Goal: Information Seeking & Learning: Learn about a topic

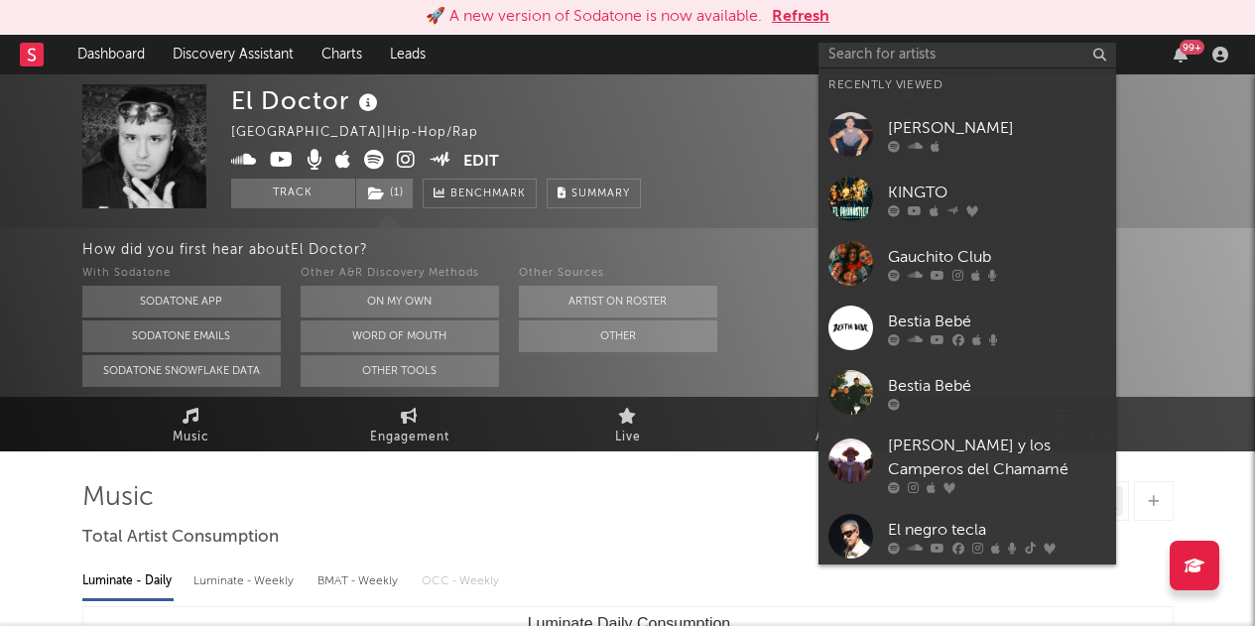
select select "6m"
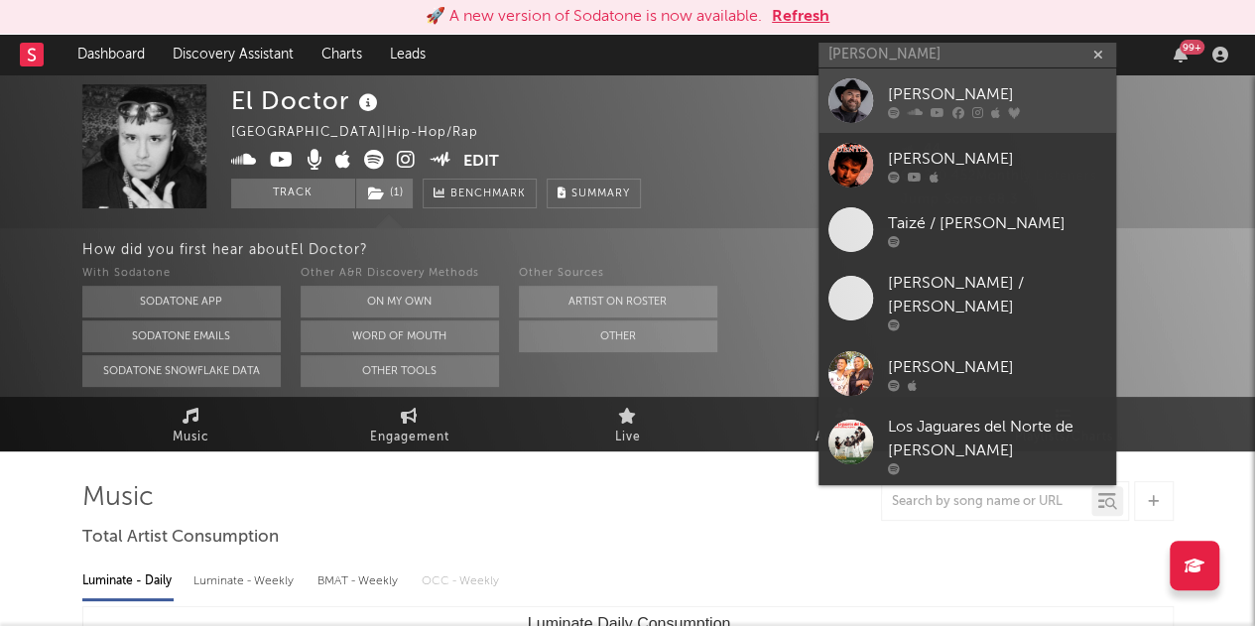
type input "[PERSON_NAME]"
click at [1024, 81] on link "[PERSON_NAME]" at bounding box center [968, 100] width 298 height 64
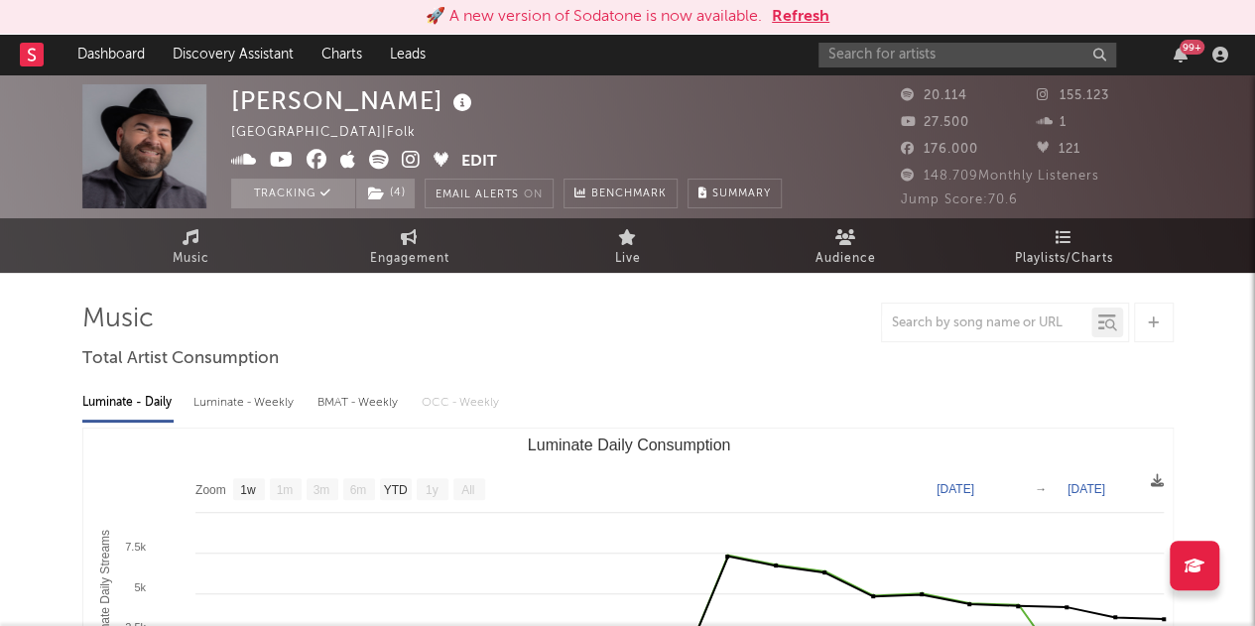
click at [634, 340] on div at bounding box center [627, 323] width 1091 height 40
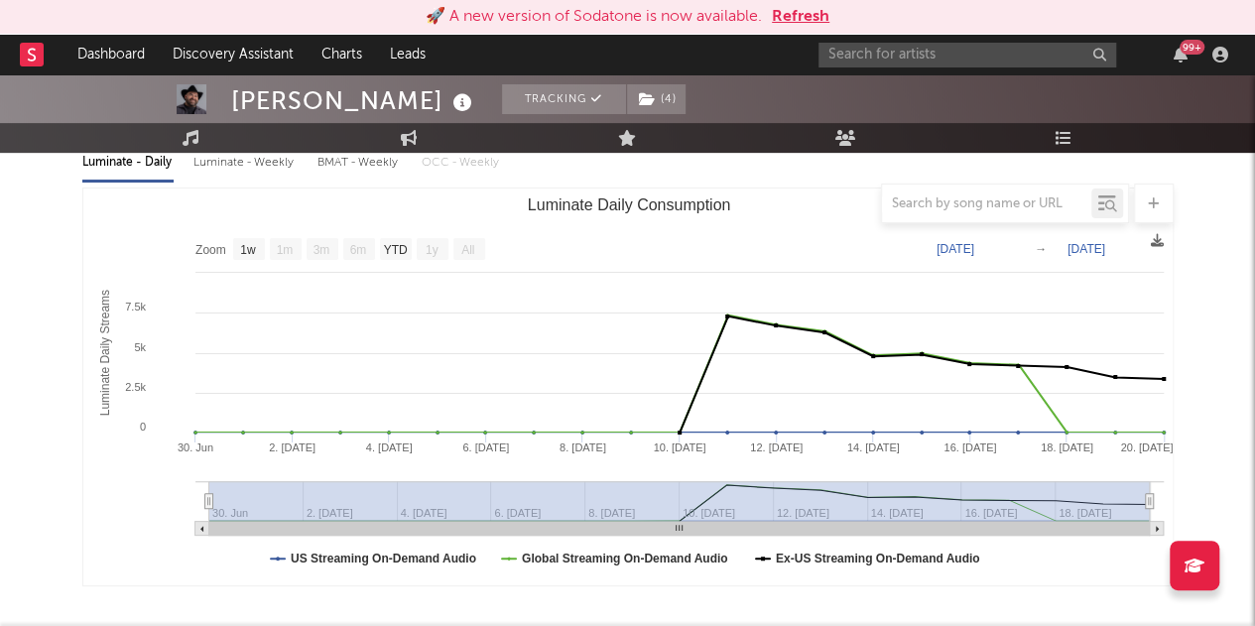
scroll to position [171, 0]
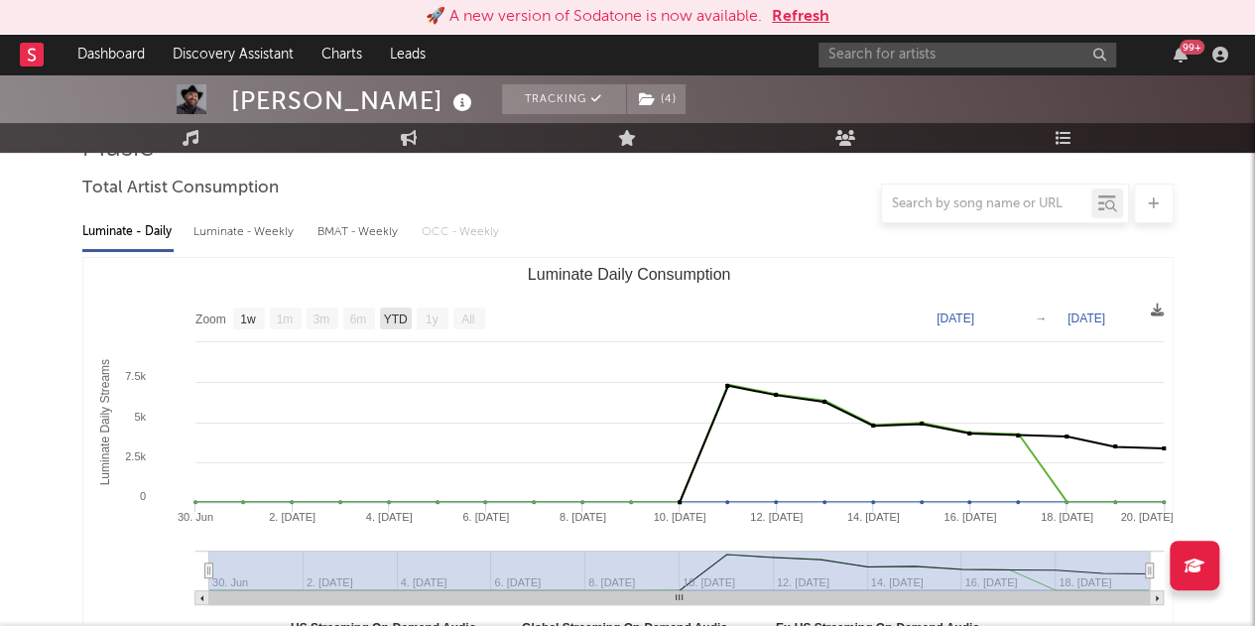
click at [400, 318] on text "YTD" at bounding box center [395, 320] width 24 height 14
select select "YTD"
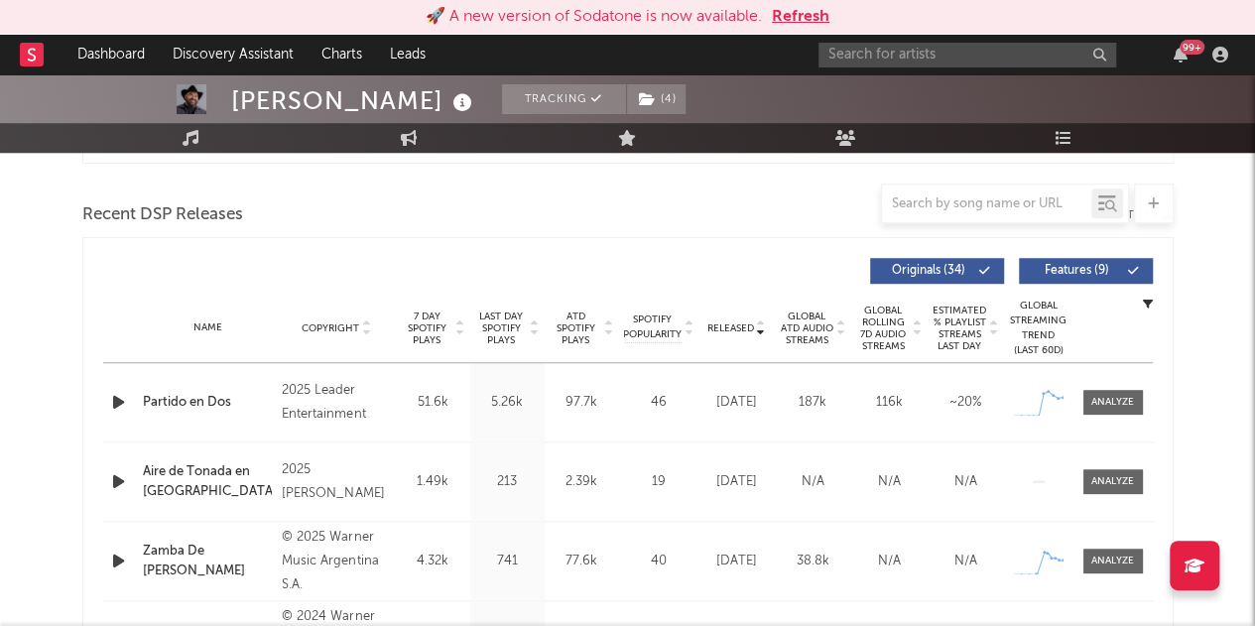
scroll to position [691, 0]
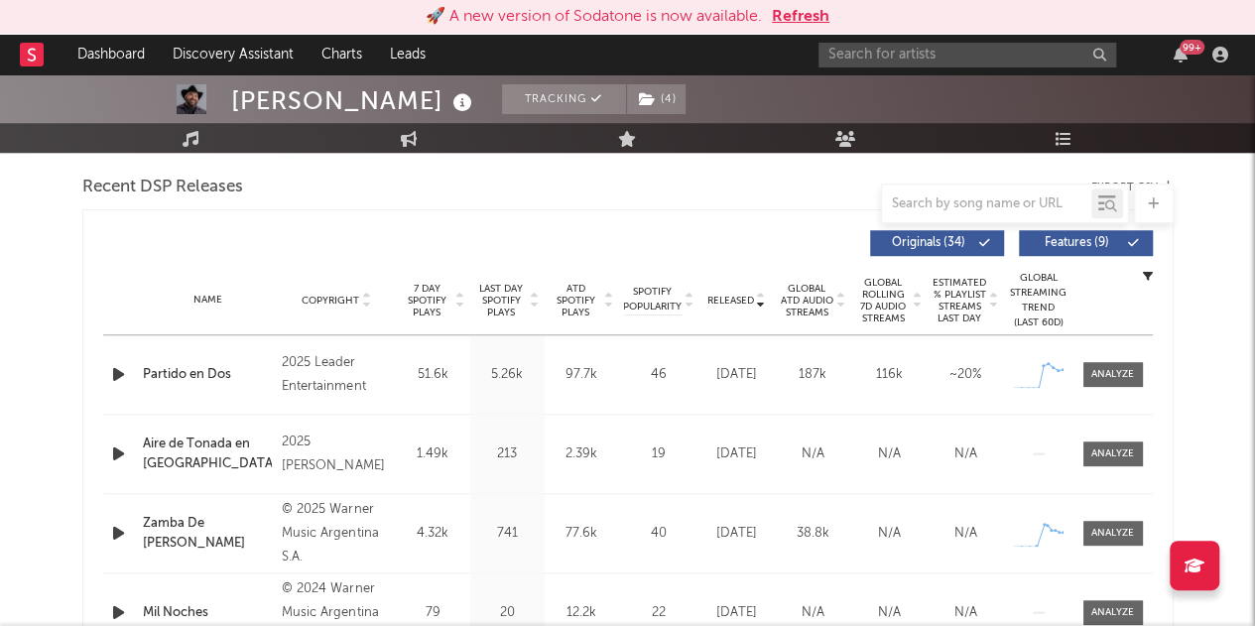
click at [583, 301] on span "ATD Spotify Plays" at bounding box center [576, 301] width 53 height 36
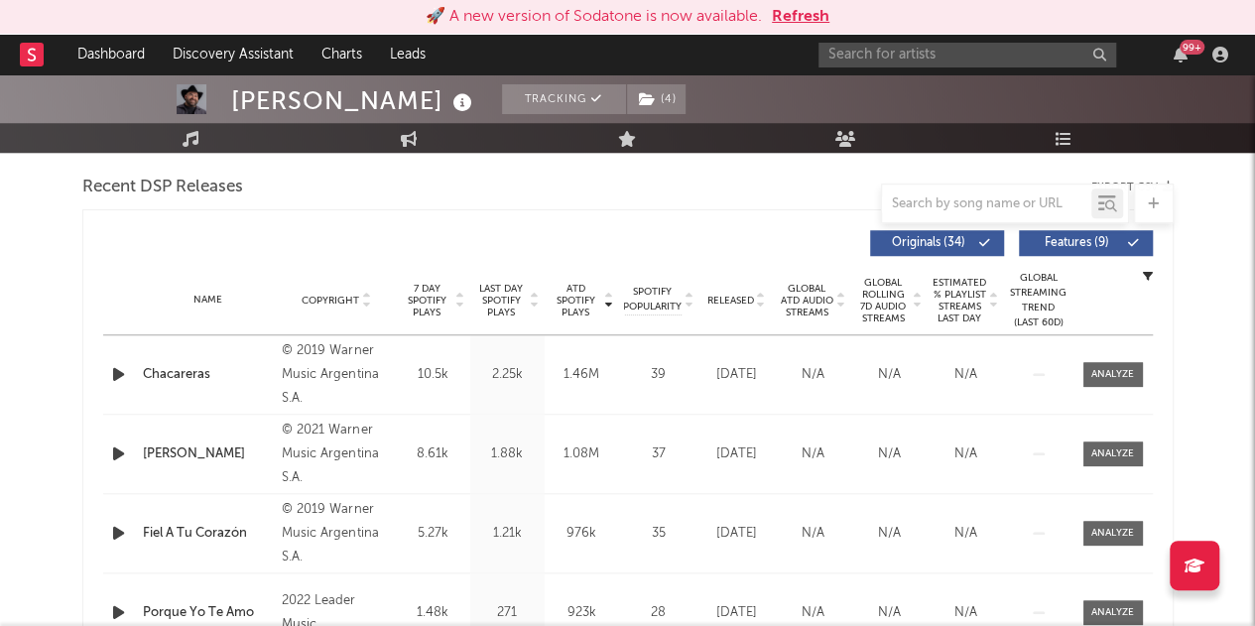
click at [583, 301] on span "ATD Spotify Plays" at bounding box center [576, 301] width 53 height 36
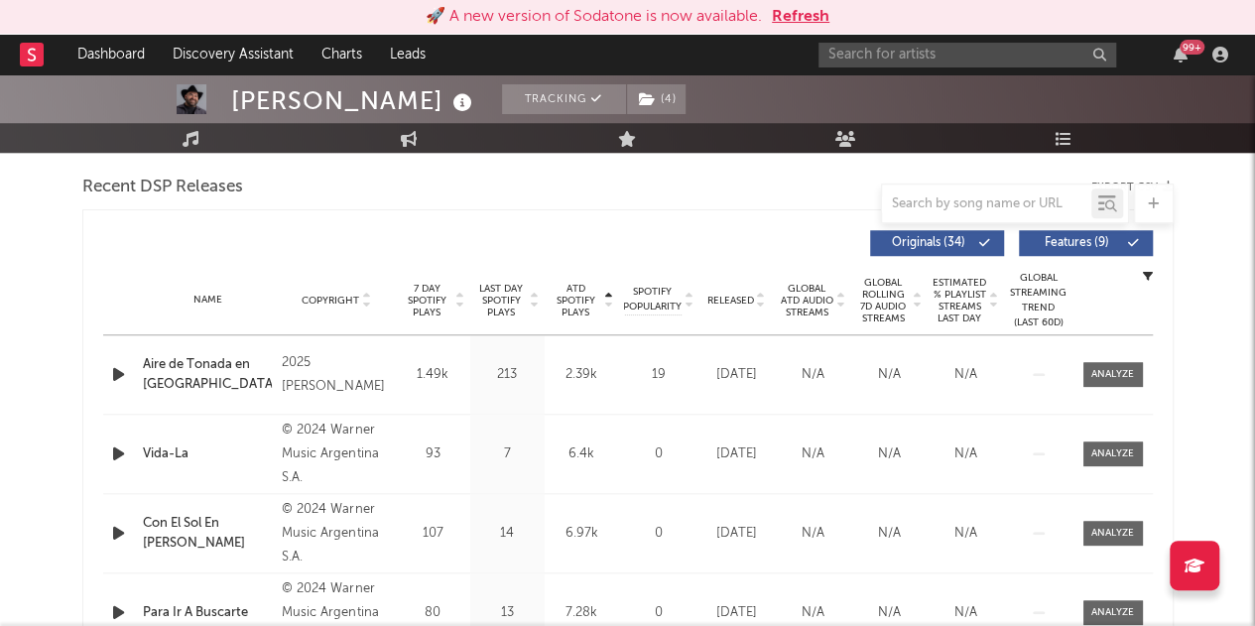
click at [583, 301] on span "ATD Spotify Plays" at bounding box center [576, 301] width 53 height 36
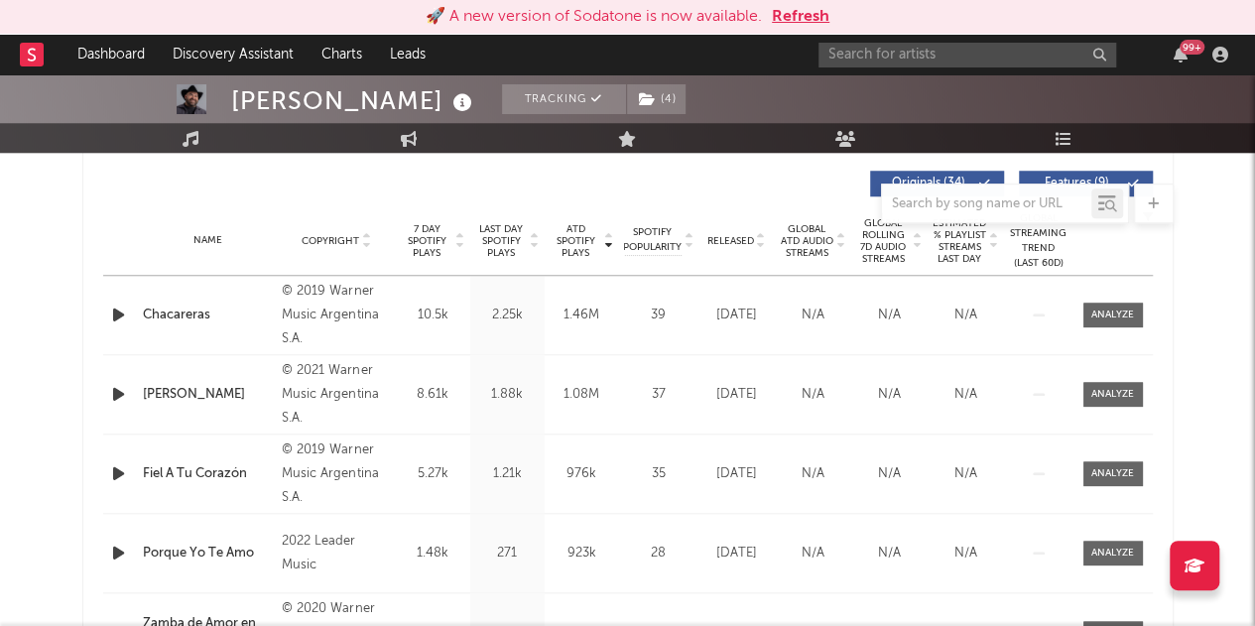
scroll to position [727, 0]
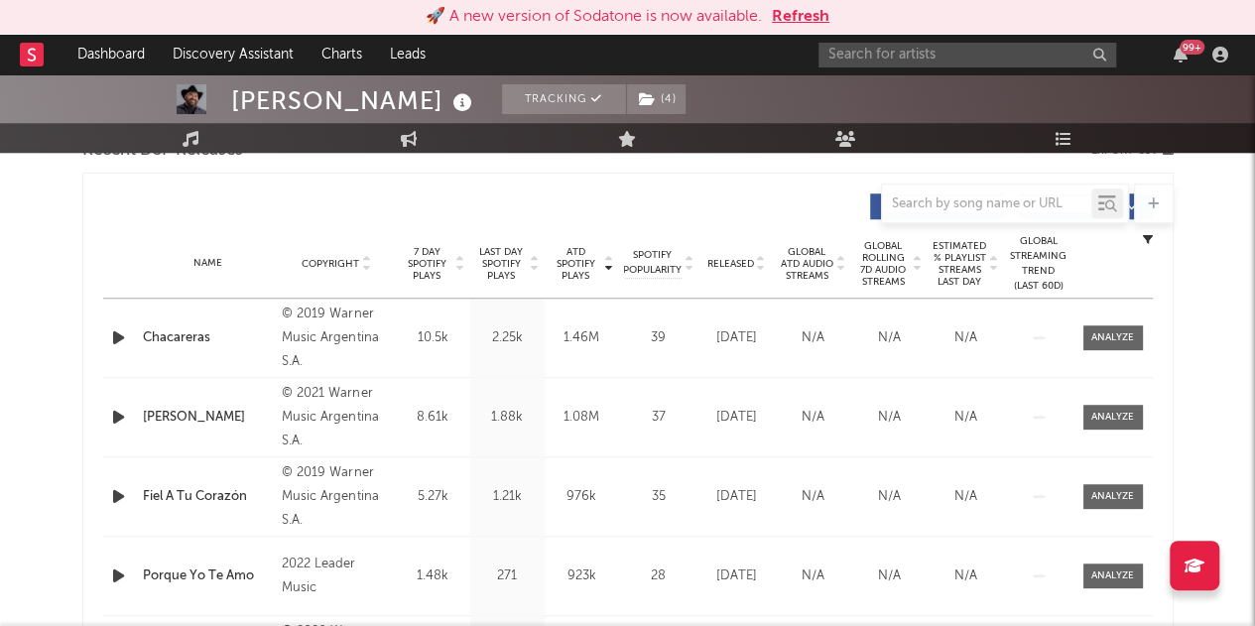
click at [744, 258] on span "Released" at bounding box center [730, 264] width 47 height 12
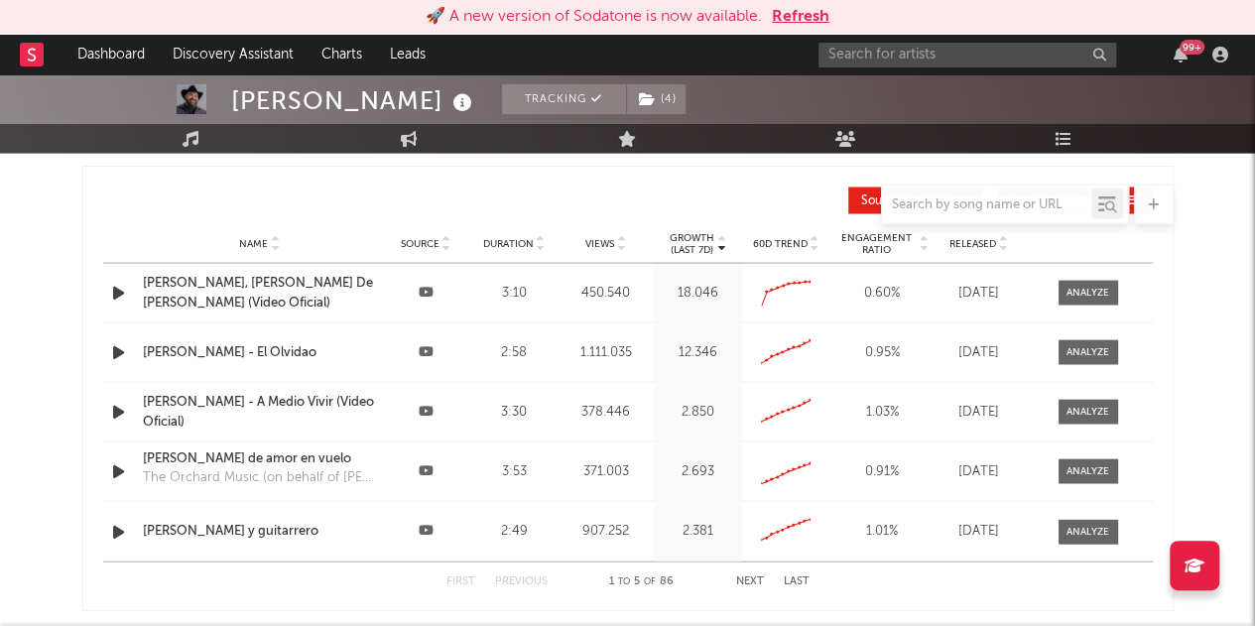
scroll to position [1834, 0]
click at [973, 241] on span "Released" at bounding box center [972, 242] width 47 height 12
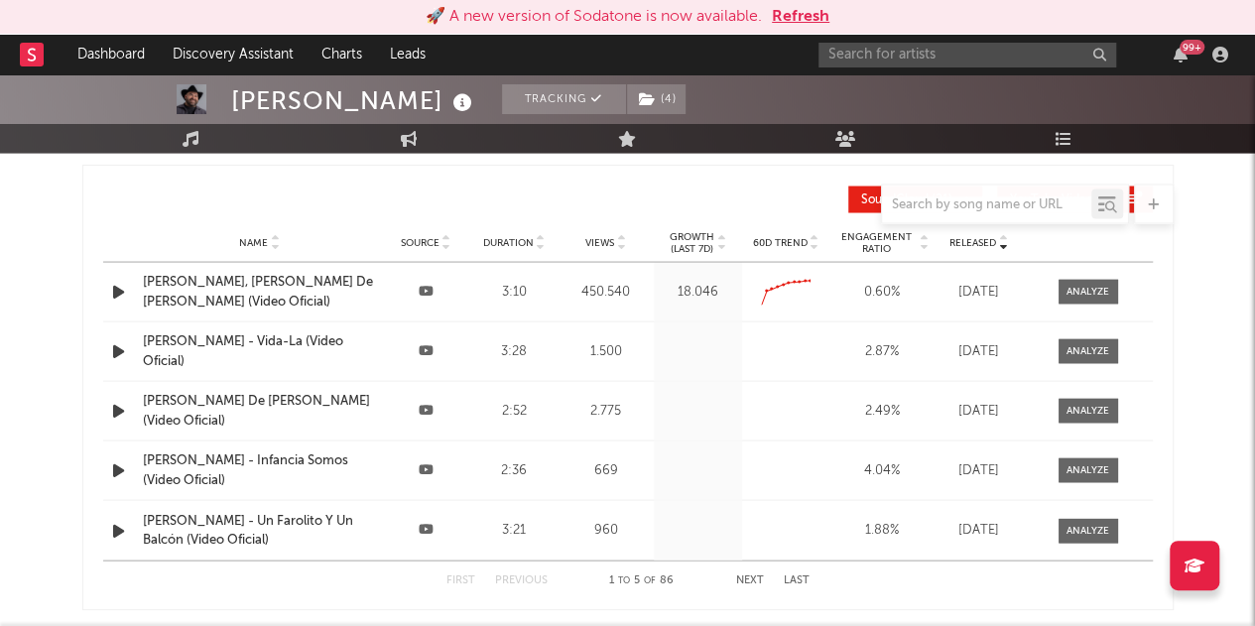
click at [260, 294] on div "[PERSON_NAME], [PERSON_NAME] De [PERSON_NAME] (Video Oficial)" at bounding box center [260, 291] width 234 height 39
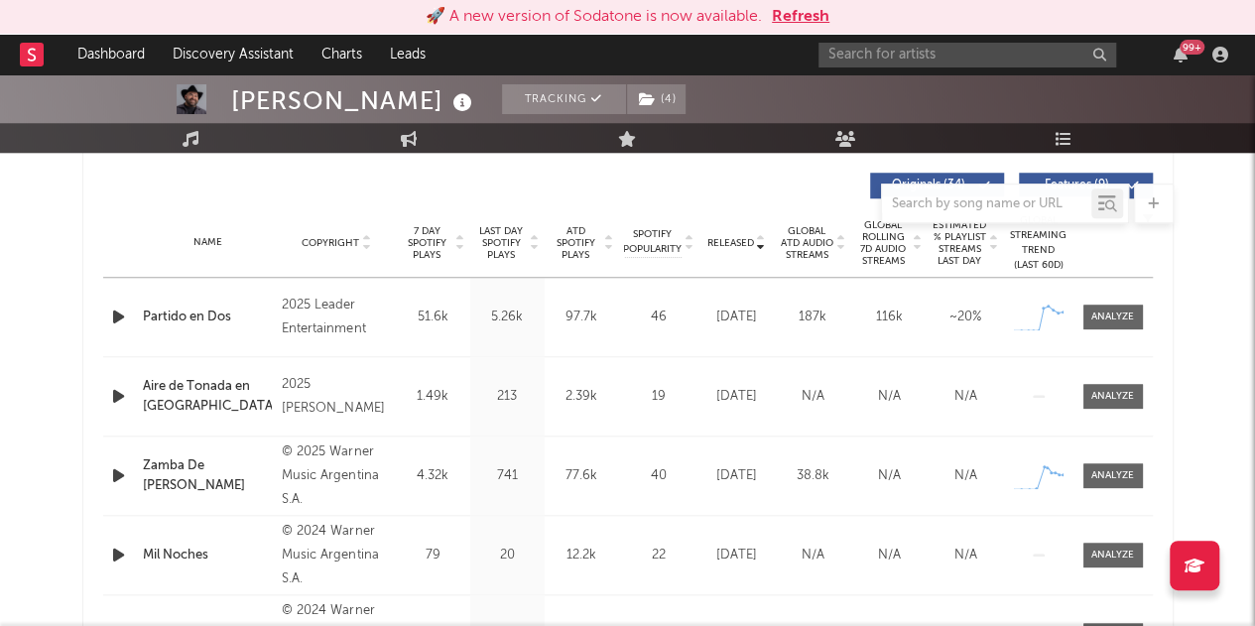
scroll to position [792, 0]
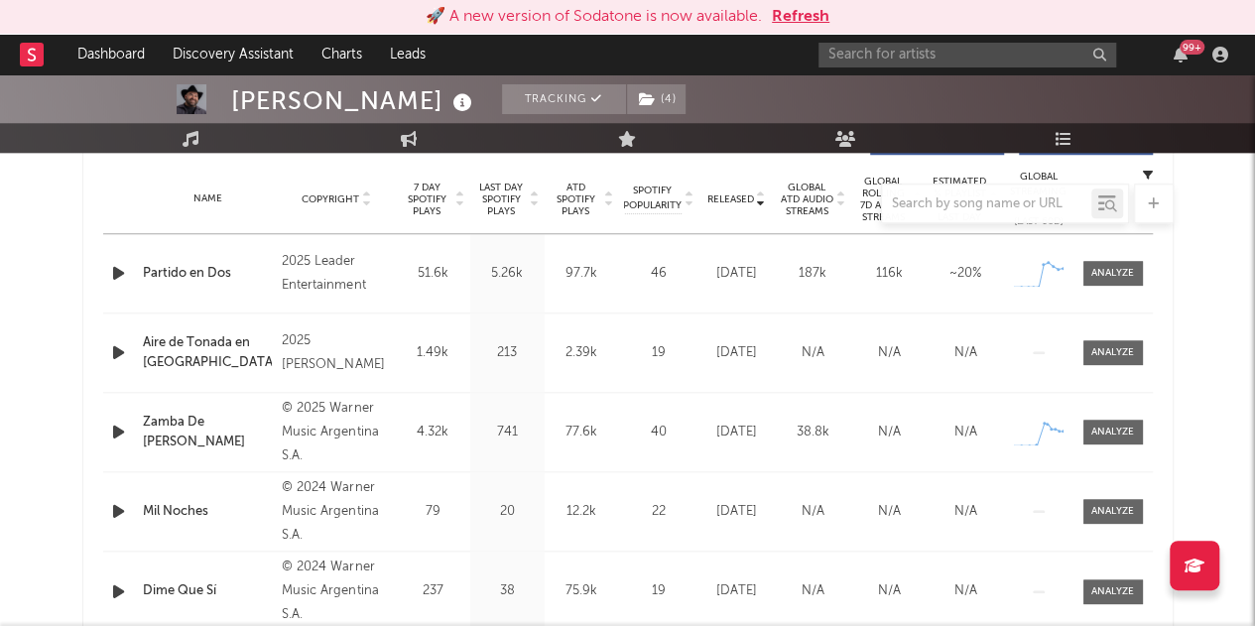
click at [220, 426] on div "Zamba De [PERSON_NAME]" at bounding box center [208, 432] width 130 height 39
click at [829, 441] on div "38.8k" at bounding box center [813, 433] width 66 height 20
